Goal: Navigation & Orientation: Find specific page/section

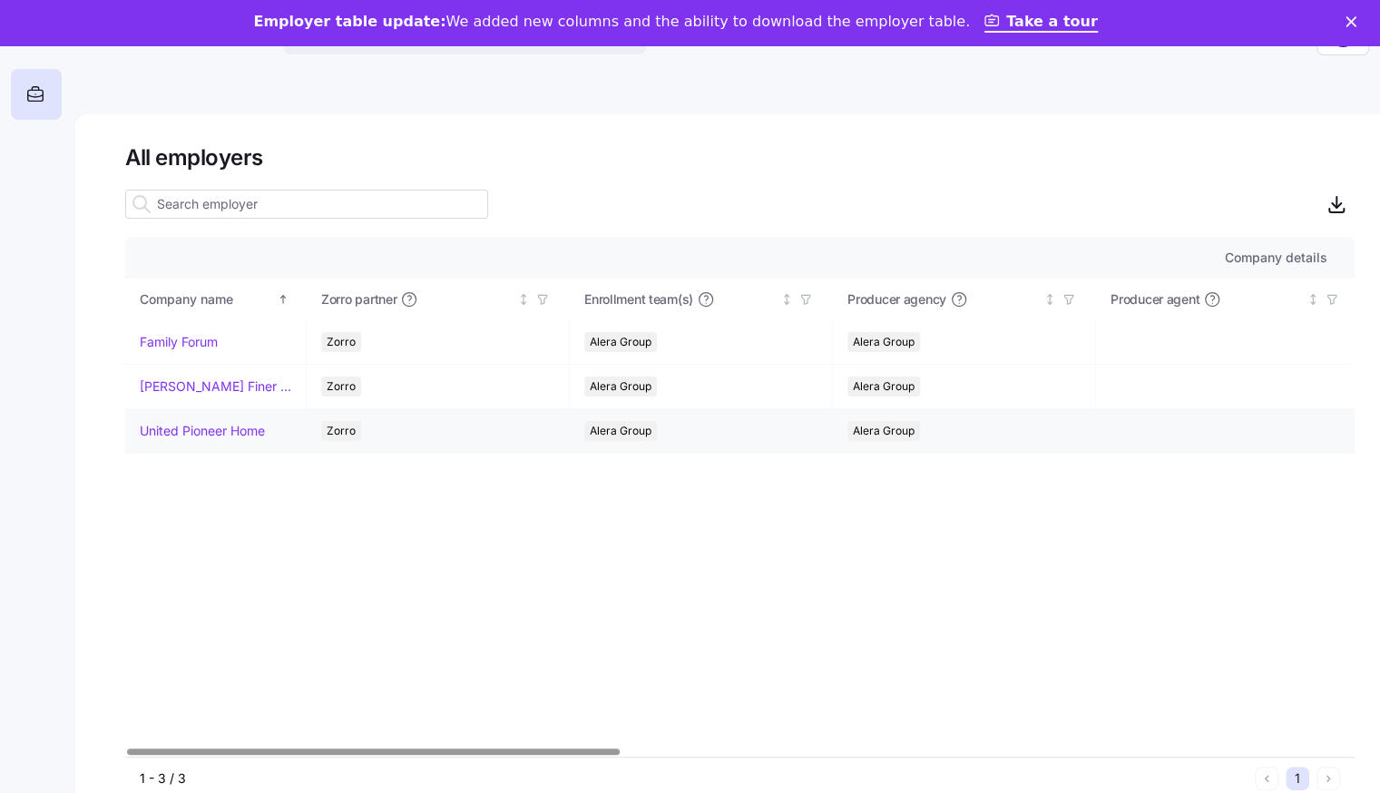
click at [180, 428] on link "United Pioneer Home" at bounding box center [202, 431] width 125 height 18
click at [226, 388] on link "Louie's Finer Meats" at bounding box center [215, 386] width 151 height 18
click at [207, 336] on link "Family Forum" at bounding box center [179, 342] width 78 height 18
click at [263, 431] on link "United Pioneer Home" at bounding box center [202, 431] width 125 height 18
